Goal: Task Accomplishment & Management: Use online tool/utility

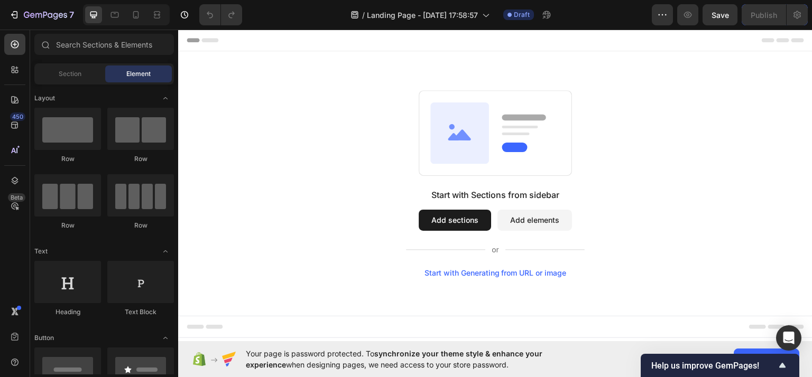
click at [448, 215] on button "Add sections" at bounding box center [455, 219] width 72 height 21
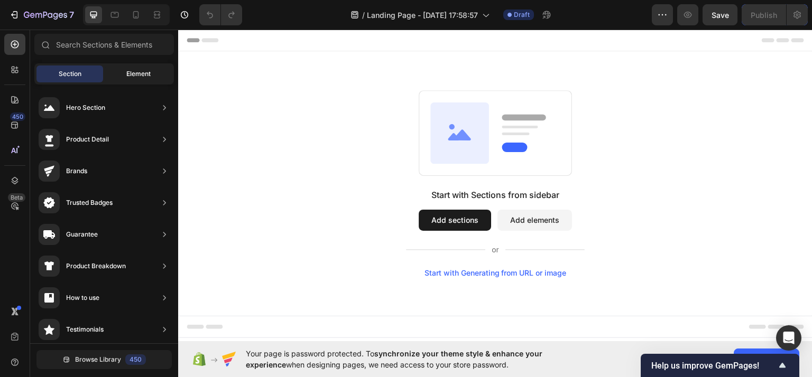
click at [139, 69] on div "Element" at bounding box center [138, 74] width 67 height 17
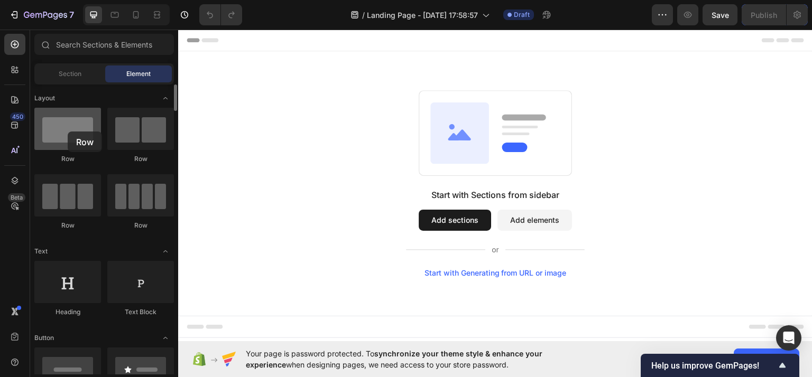
click at [68, 132] on div at bounding box center [67, 129] width 67 height 42
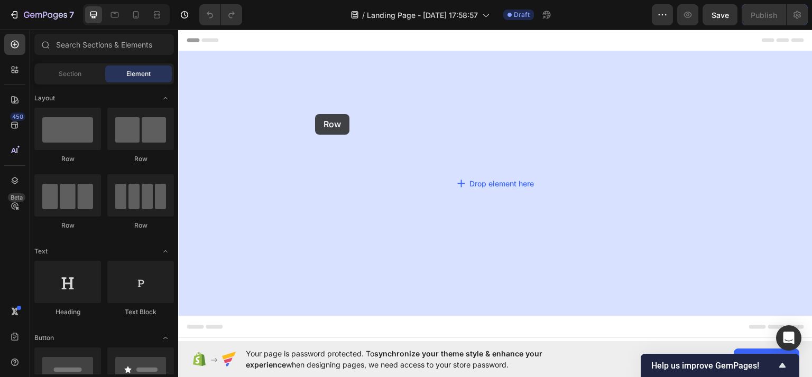
drag, startPoint x: 239, startPoint y: 165, endPoint x: 264, endPoint y: 126, distance: 46.6
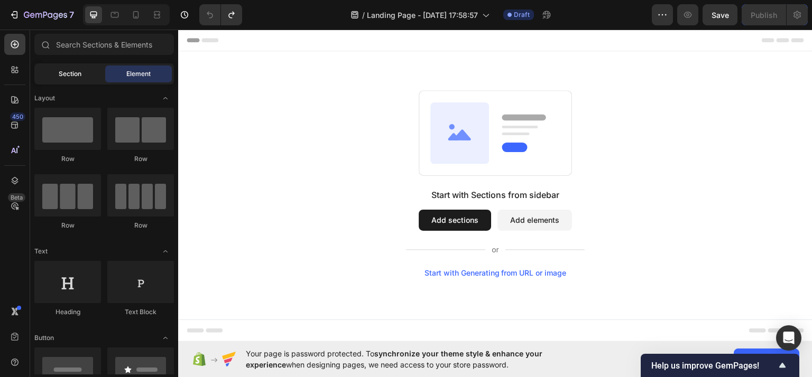
click at [62, 69] on div "Section" at bounding box center [69, 74] width 67 height 17
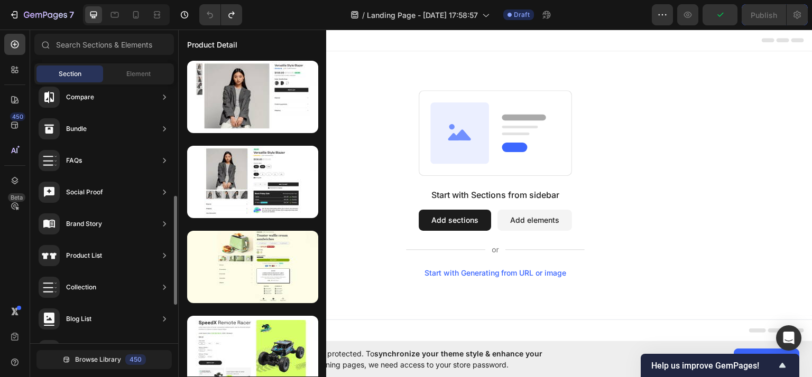
scroll to position [317, 0]
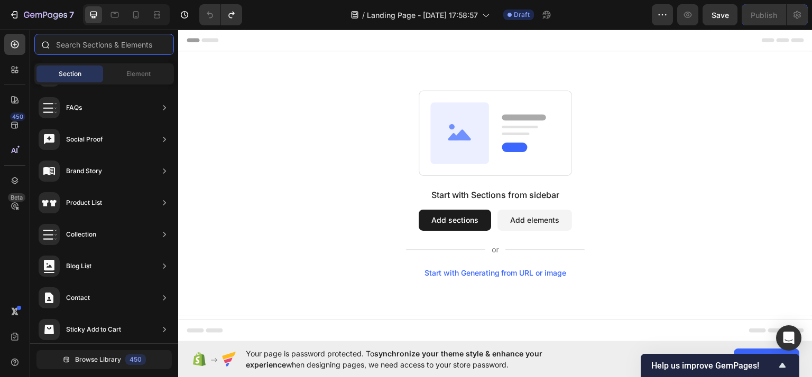
click at [110, 47] on input "text" at bounding box center [104, 44] width 140 height 21
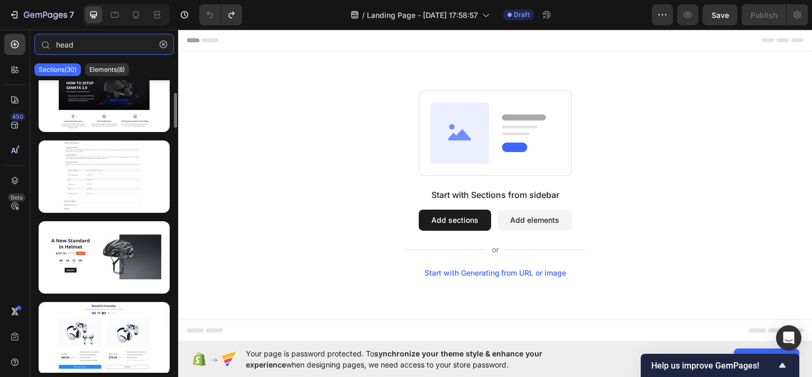
scroll to position [159, 0]
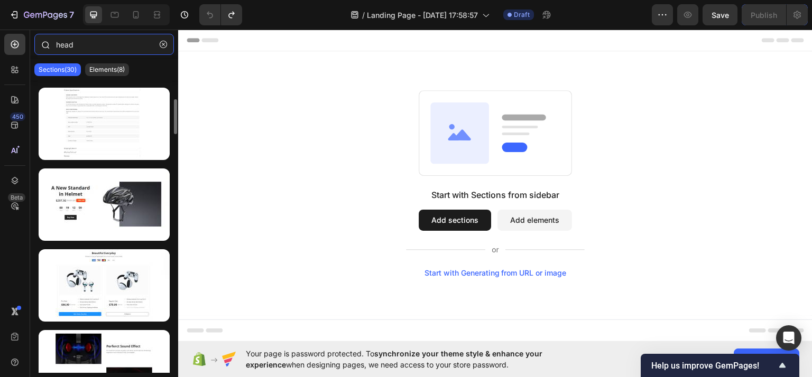
click at [81, 39] on input "head" at bounding box center [104, 44] width 140 height 21
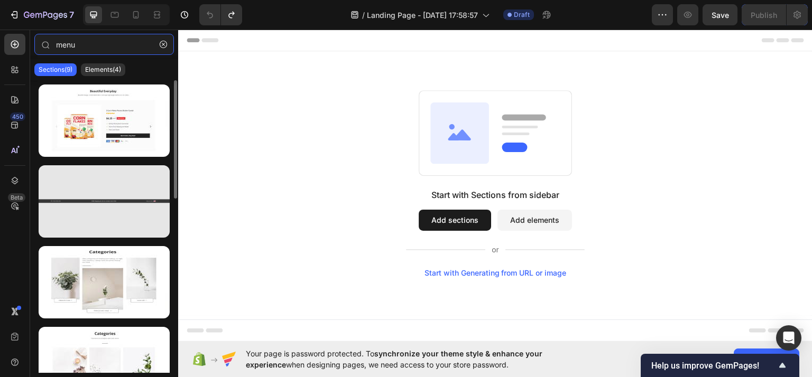
type input "menu"
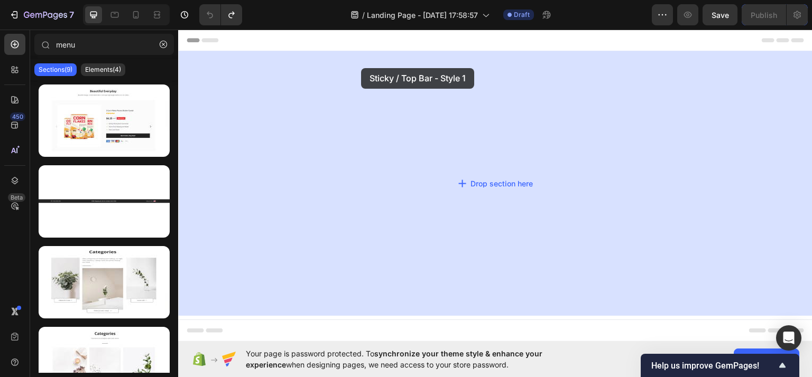
drag, startPoint x: 286, startPoint y: 218, endPoint x: 361, endPoint y: 68, distance: 167.8
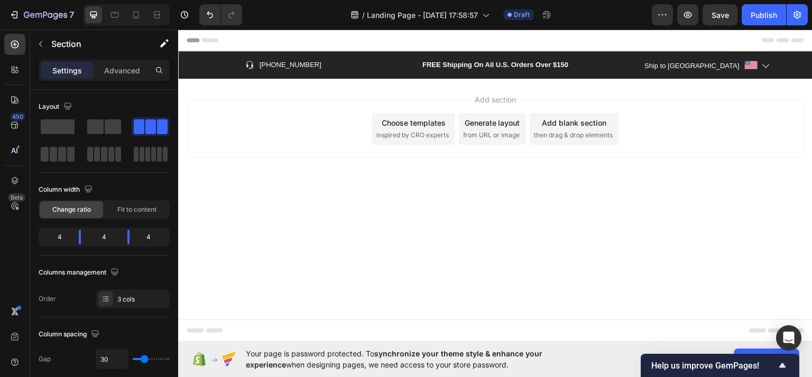
click at [341, 119] on div "Add section Choose templates inspired by CRO experts Generate layout from URL o…" at bounding box center [495, 128] width 617 height 58
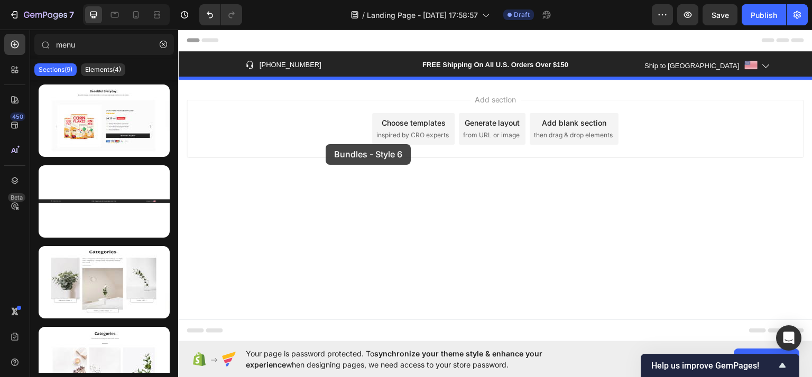
drag, startPoint x: 282, startPoint y: 153, endPoint x: 324, endPoint y: 143, distance: 43.6
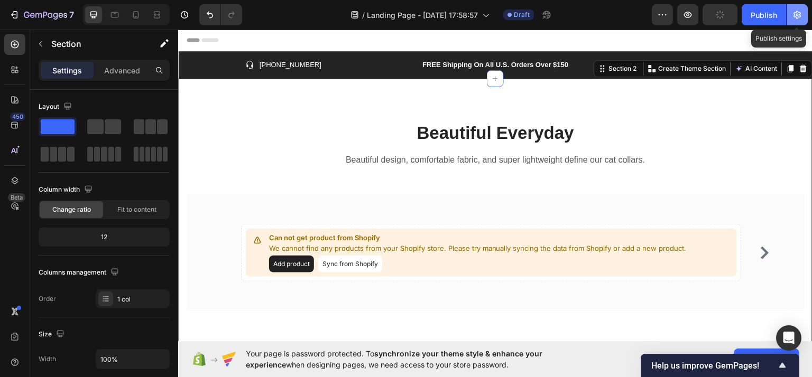
click at [790, 19] on button "button" at bounding box center [796, 14] width 21 height 21
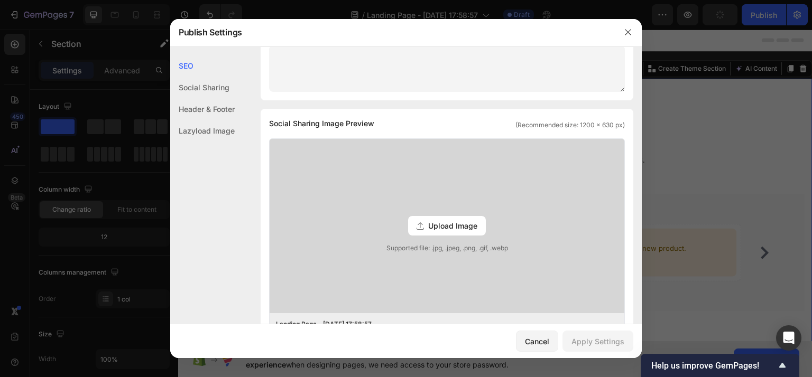
scroll to position [0, 0]
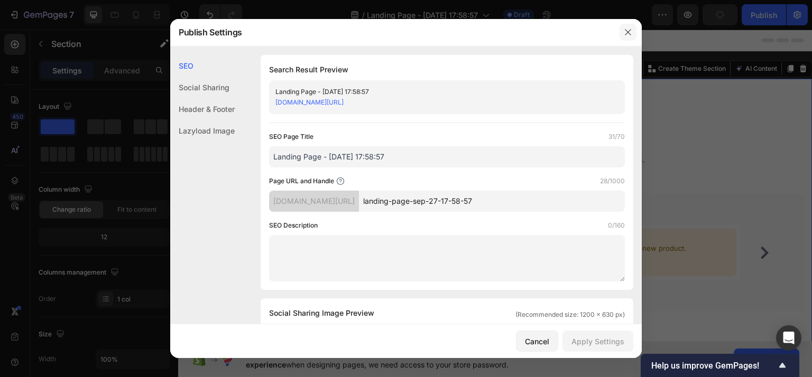
click at [622, 33] on button "button" at bounding box center [627, 32] width 17 height 17
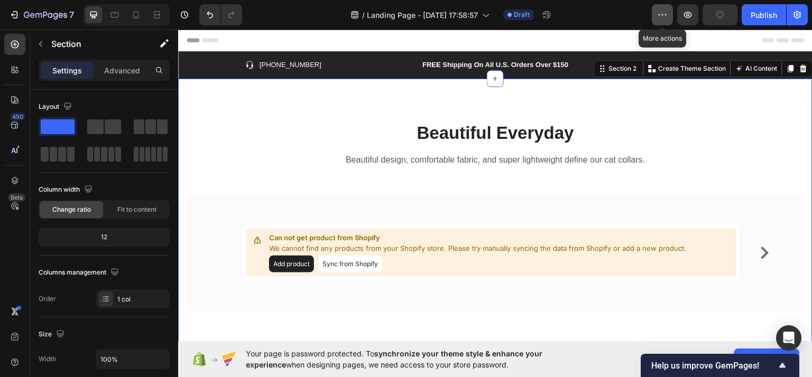
click at [667, 15] on icon "button" at bounding box center [662, 15] width 11 height 11
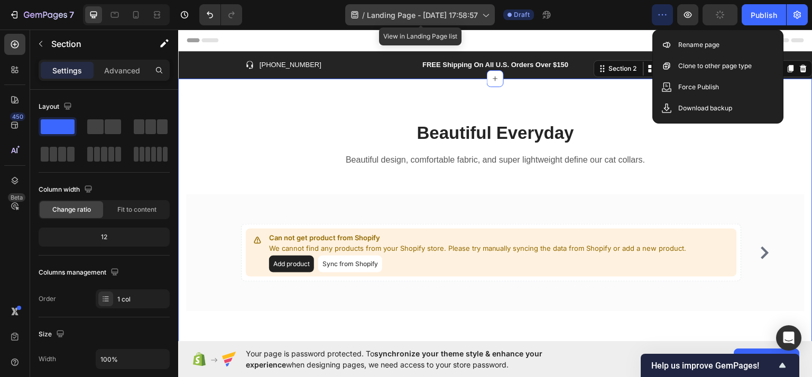
click at [401, 14] on span "Landing Page - [DATE] 17:58:57" at bounding box center [422, 15] width 111 height 11
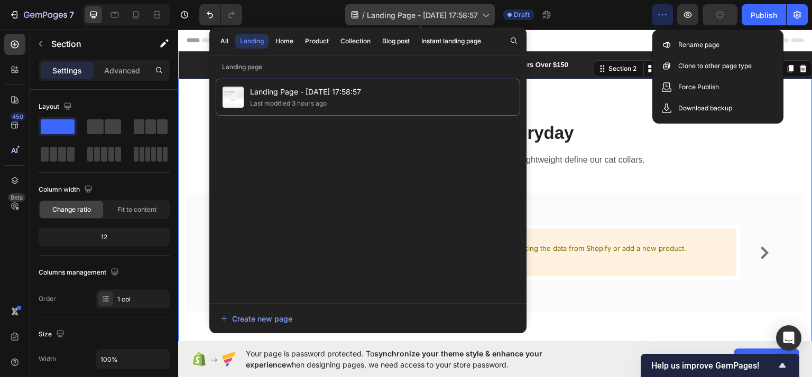
click at [401, 14] on span "Landing Page - [DATE] 17:58:57" at bounding box center [422, 15] width 111 height 11
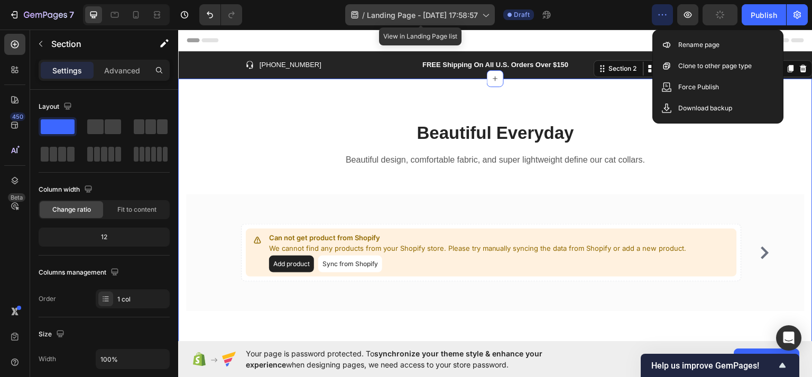
click at [405, 13] on span "Landing Page - [DATE] 17:58:57" at bounding box center [422, 15] width 111 height 11
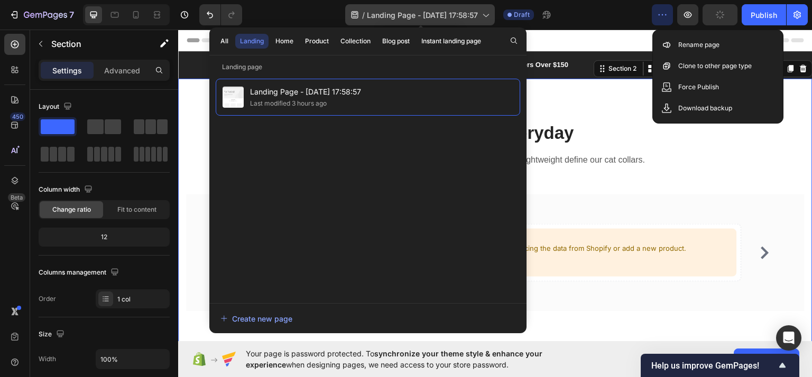
click at [405, 13] on span "Landing Page - [DATE] 17:58:57" at bounding box center [422, 15] width 111 height 11
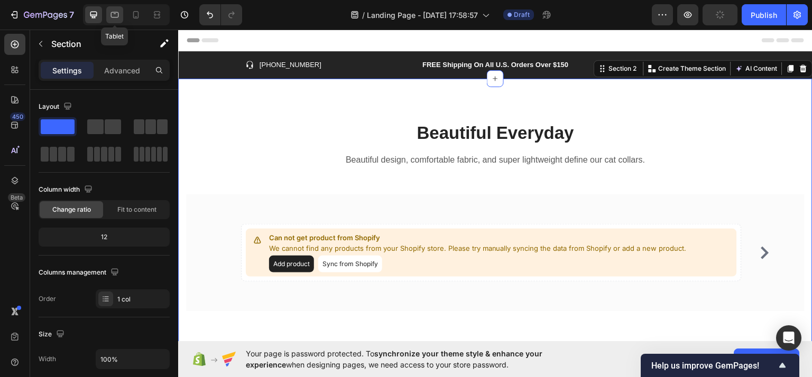
click at [114, 14] on icon at bounding box center [114, 15] width 11 height 11
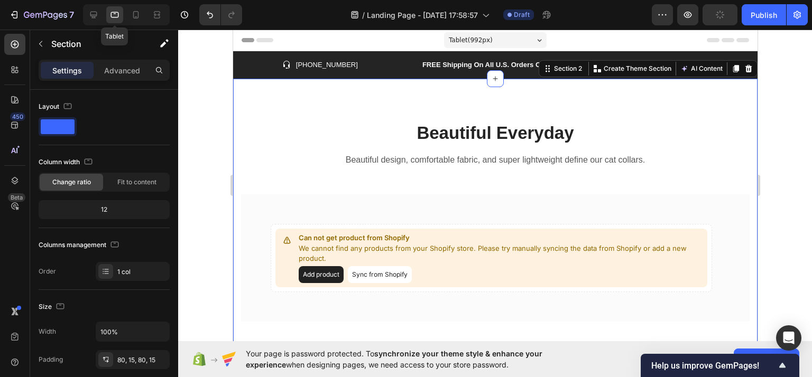
scroll to position [12, 0]
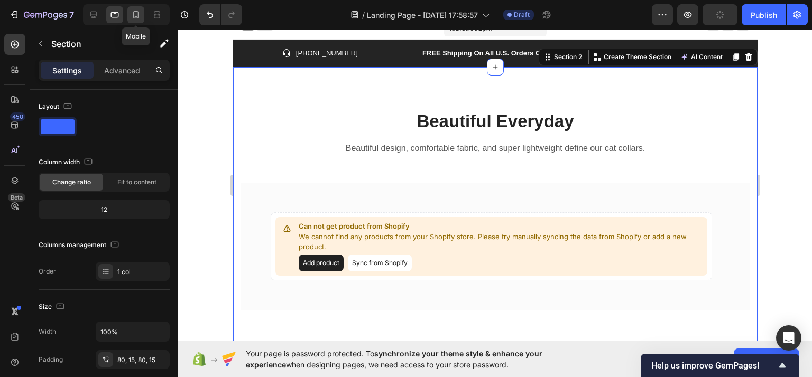
click at [135, 10] on icon at bounding box center [136, 15] width 11 height 11
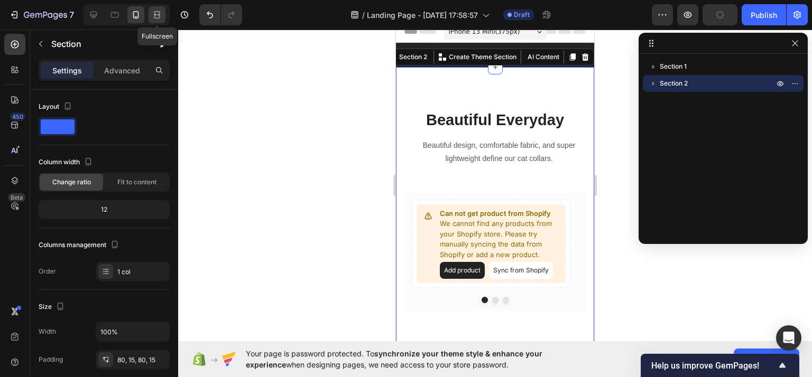
click at [156, 10] on icon at bounding box center [157, 15] width 11 height 11
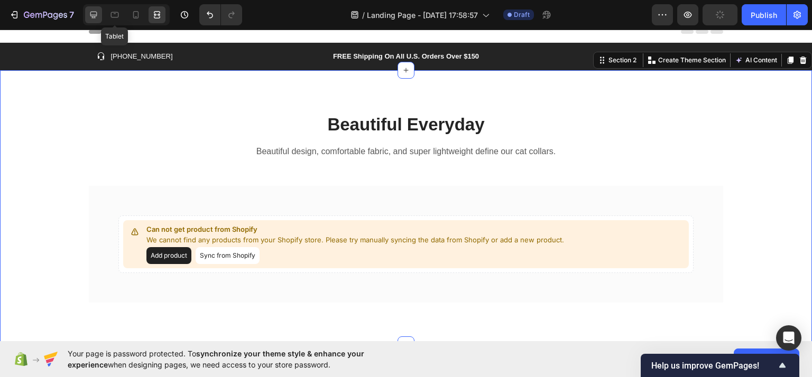
scroll to position [12, 0]
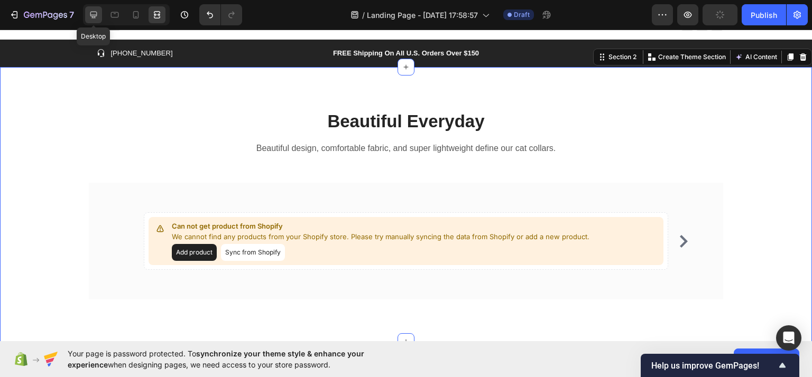
click at [100, 14] on div at bounding box center [93, 14] width 17 height 17
